Goal: Check status

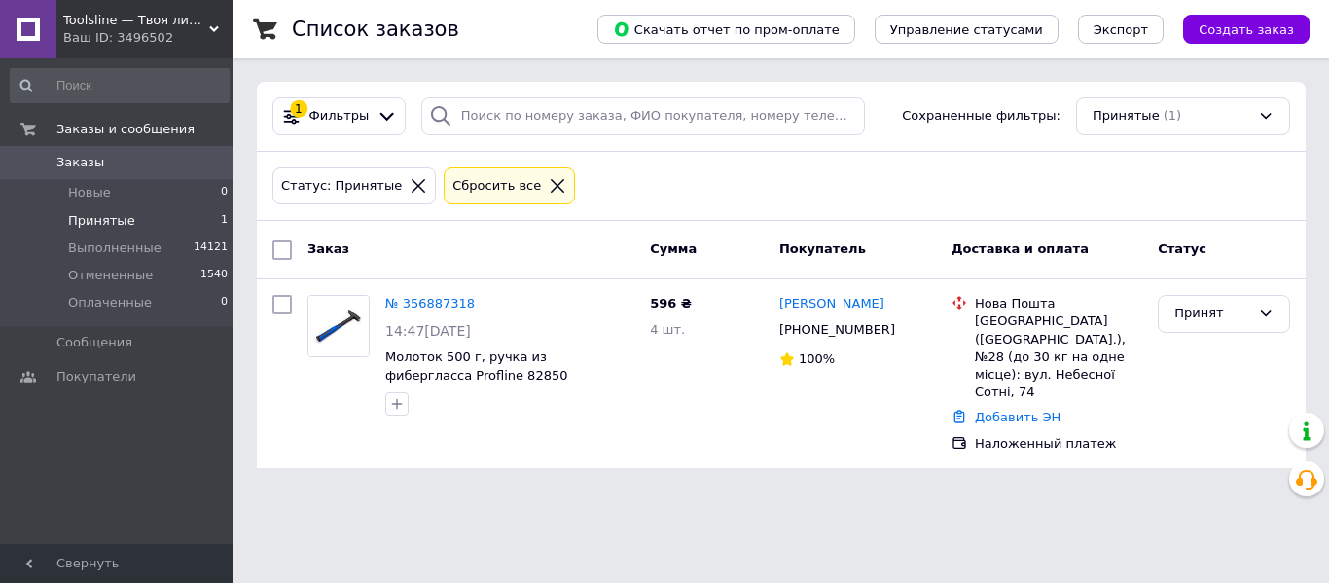
click at [94, 218] on span "Принятые" at bounding box center [101, 221] width 67 height 18
click at [1240, 314] on div "Принят" at bounding box center [1212, 314] width 76 height 20
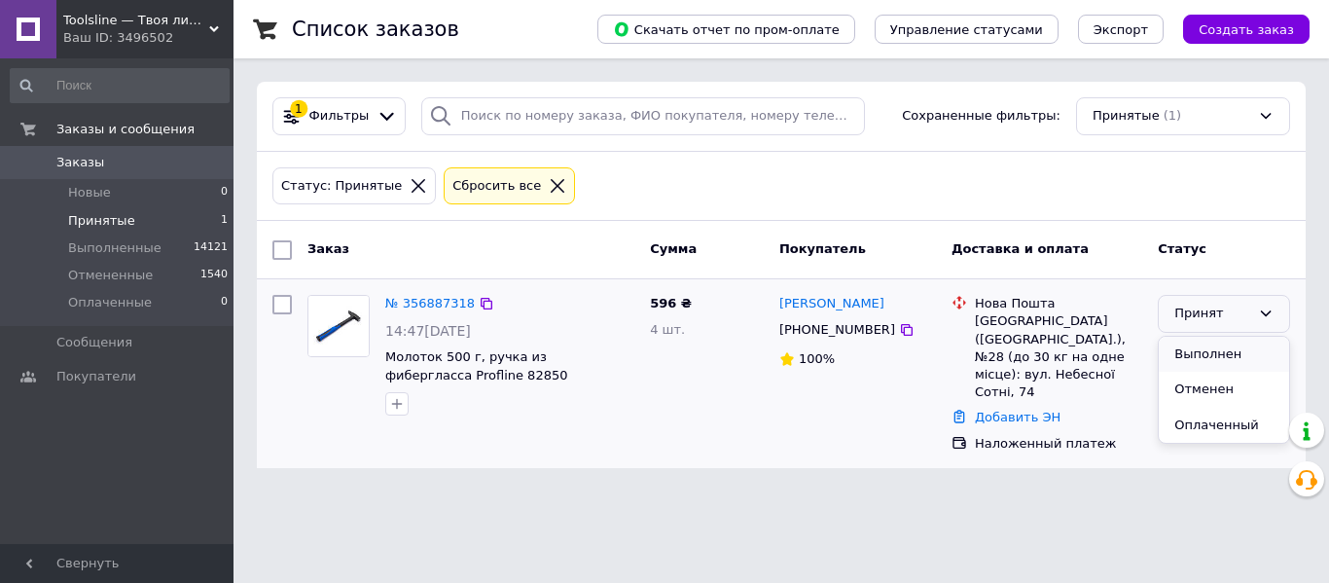
click at [1238, 347] on li "Выполнен" at bounding box center [1224, 355] width 130 height 36
